Goal: Navigation & Orientation: Find specific page/section

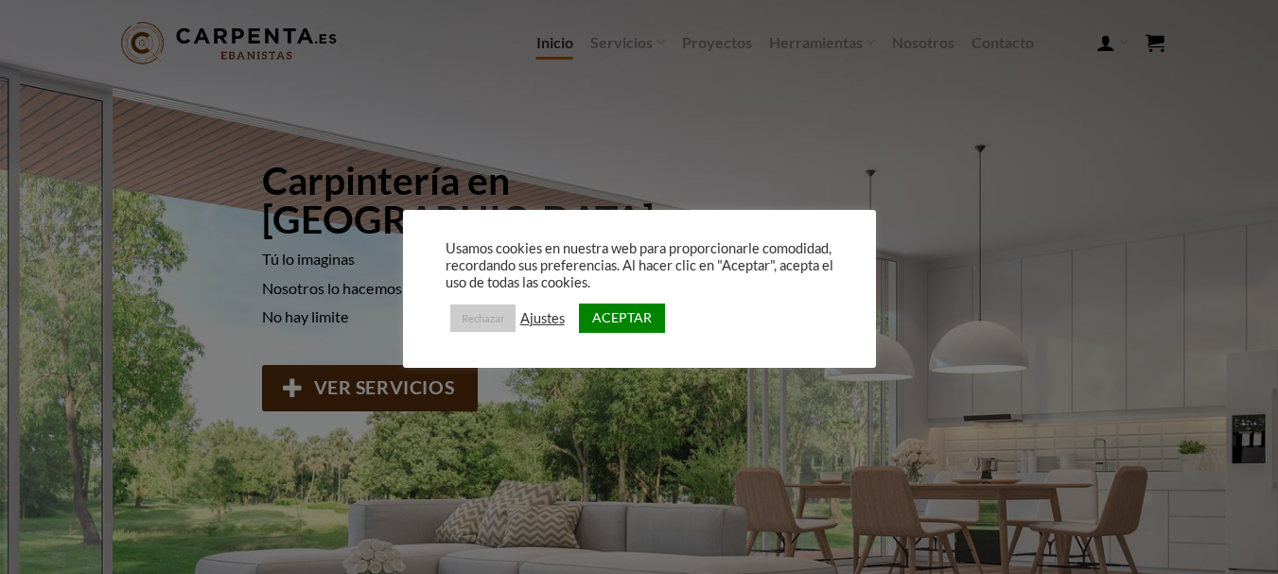
click at [487, 318] on link "Rechazar" at bounding box center [482, 318] width 65 height 27
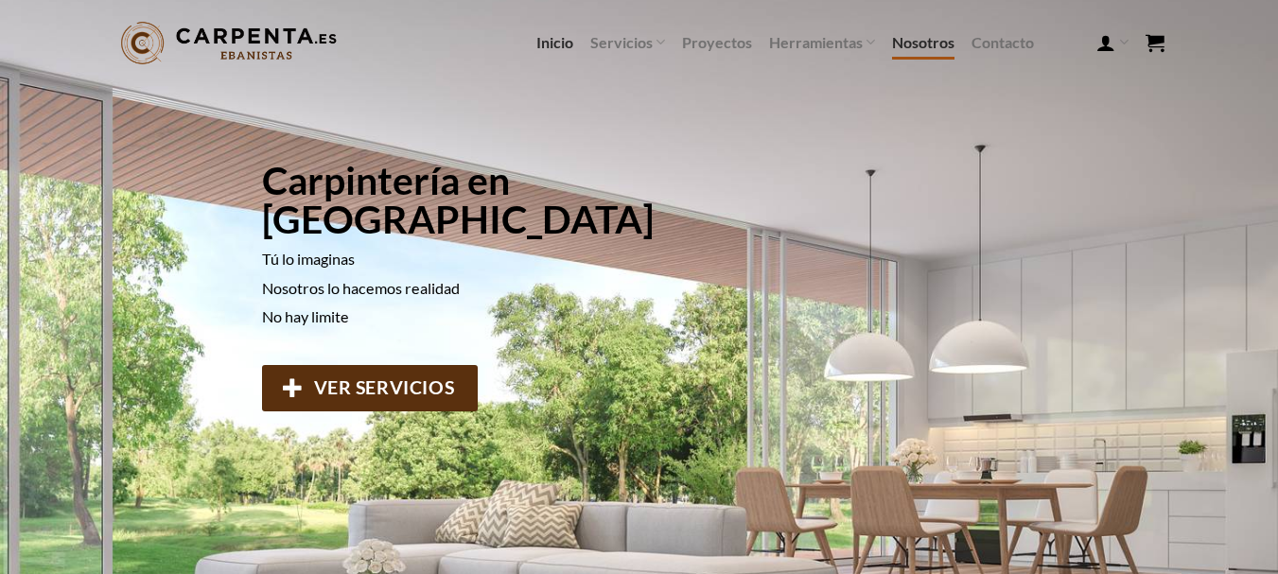
click at [937, 44] on link "Nosotros" at bounding box center [923, 43] width 62 height 34
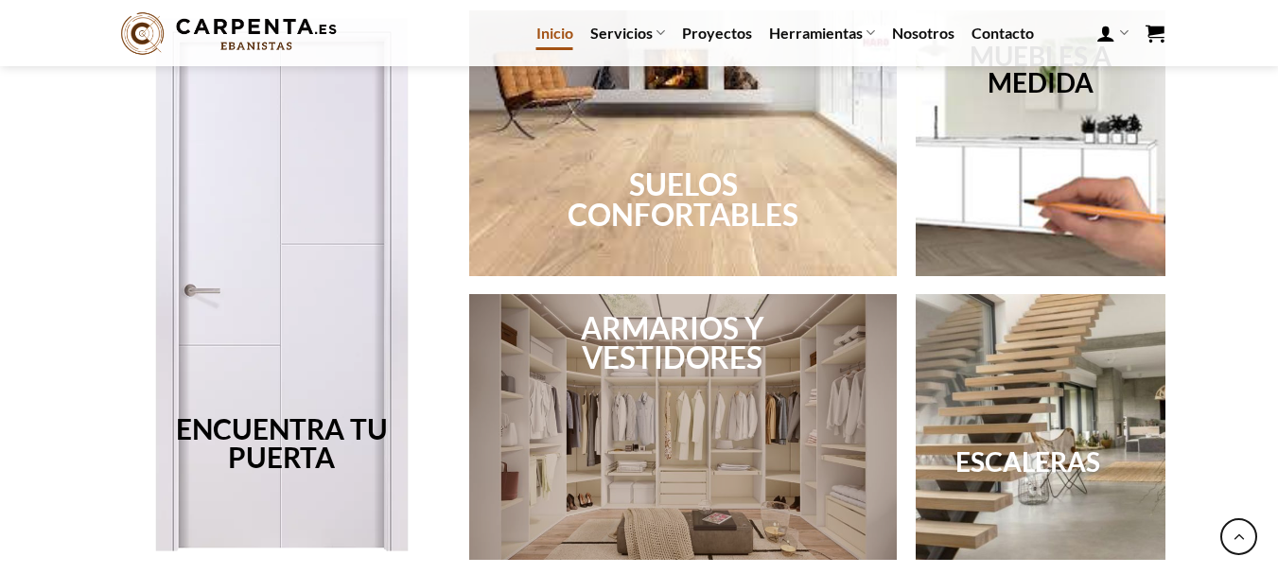
scroll to position [1230, 0]
